Goal: Transaction & Acquisition: Download file/media

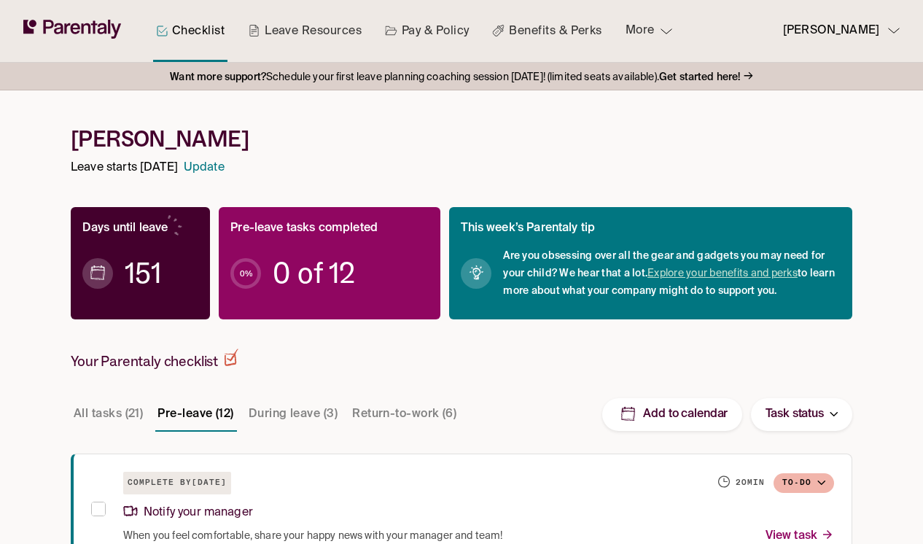
click at [665, 28] on icon "button" at bounding box center [666, 31] width 12 height 6
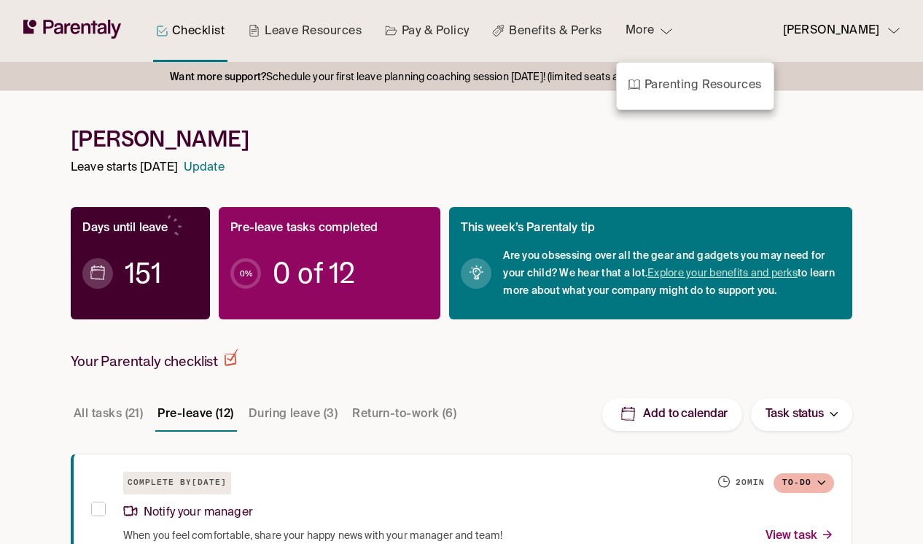
click at [665, 28] on div at bounding box center [461, 272] width 923 height 544
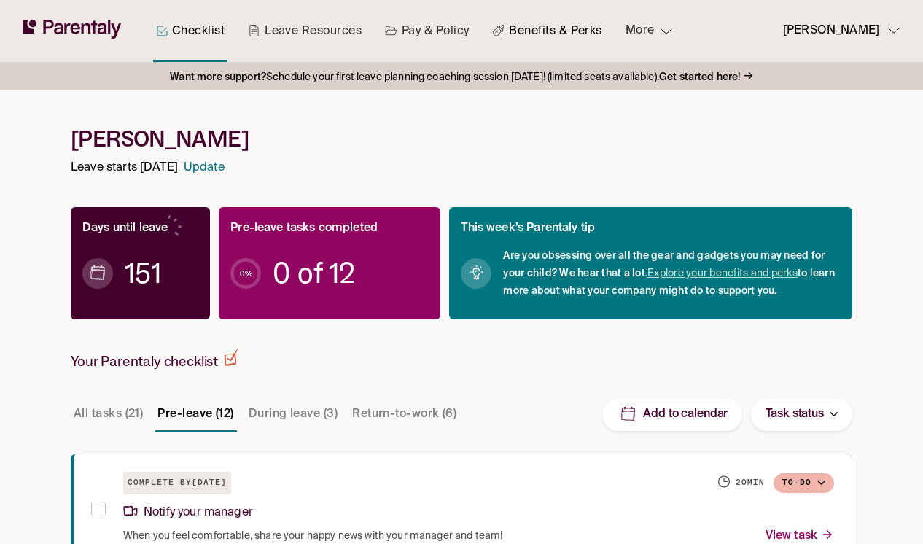
click at [547, 36] on link "Benefits & Perks" at bounding box center [546, 31] width 115 height 62
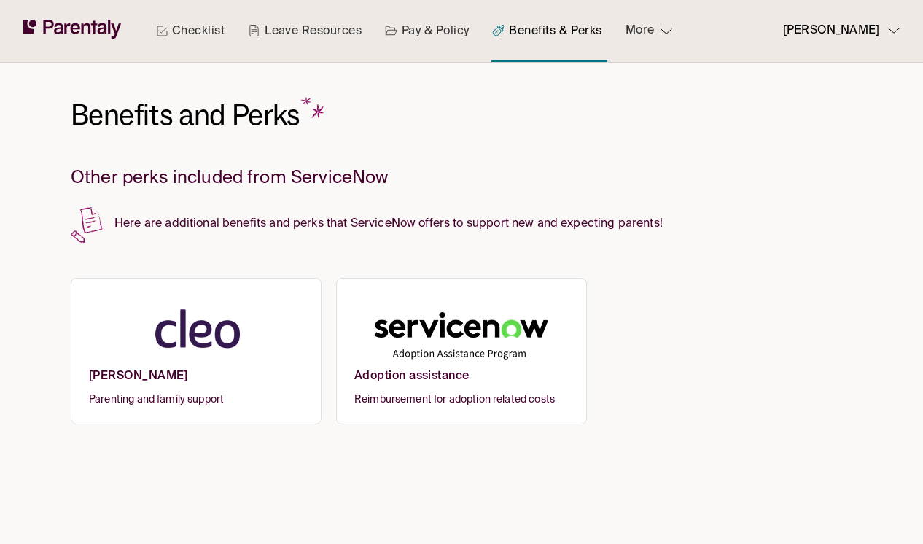
click at [290, 17] on link "Leave Resources" at bounding box center [305, 31] width 120 height 62
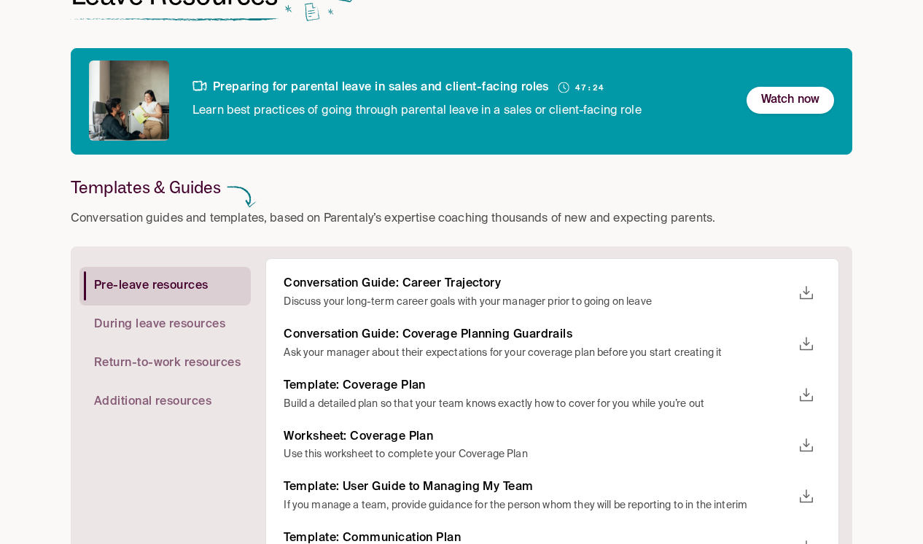
scroll to position [154, 0]
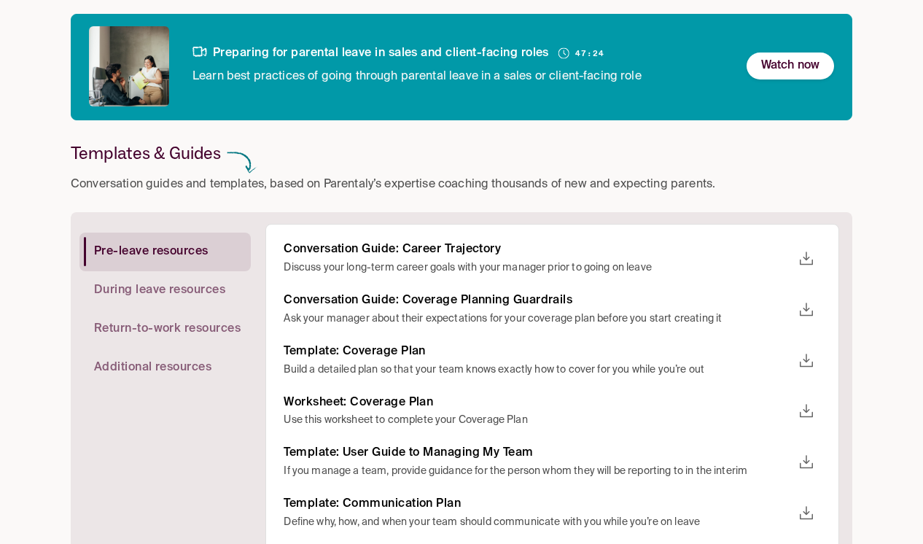
click at [785, 262] on icon "download" at bounding box center [805, 257] width 13 height 13
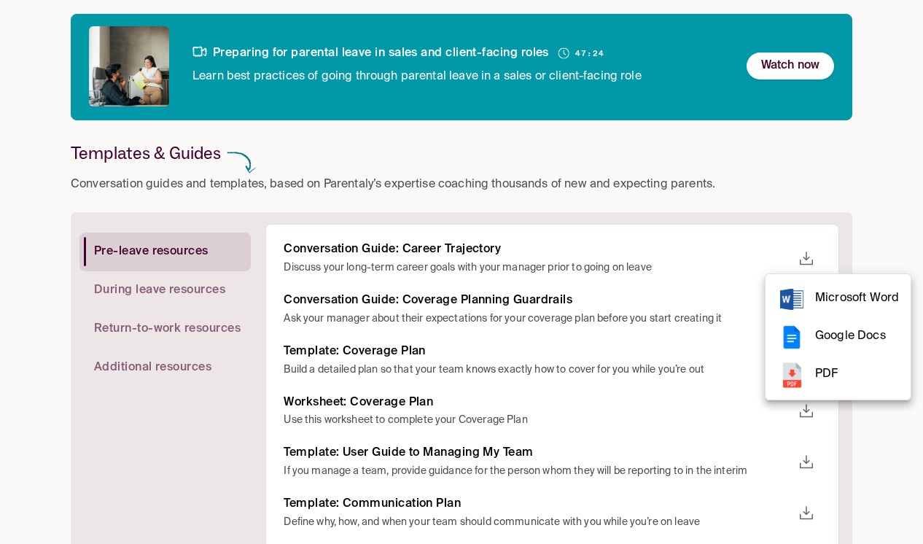
click at [785, 391] on li "PDF" at bounding box center [837, 375] width 145 height 38
